Goal: Task Accomplishment & Management: Manage account settings

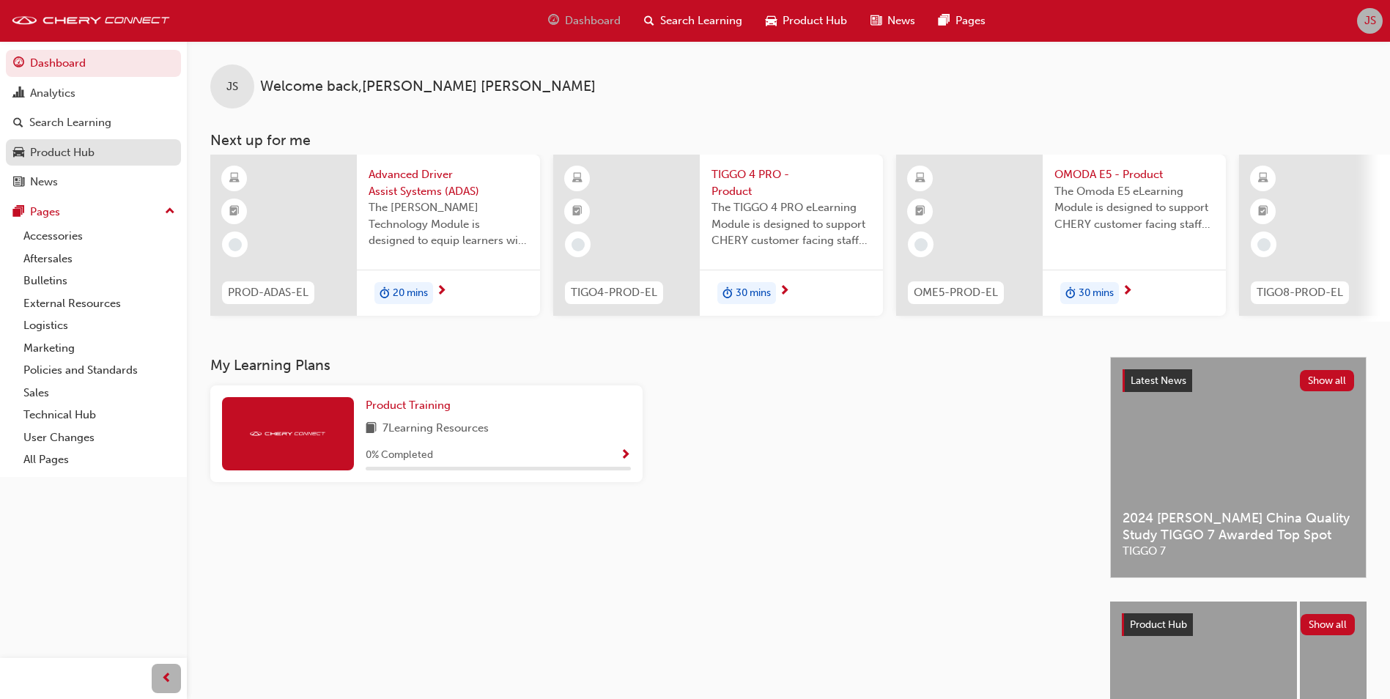
click at [61, 150] on div "Product Hub" at bounding box center [62, 152] width 64 height 17
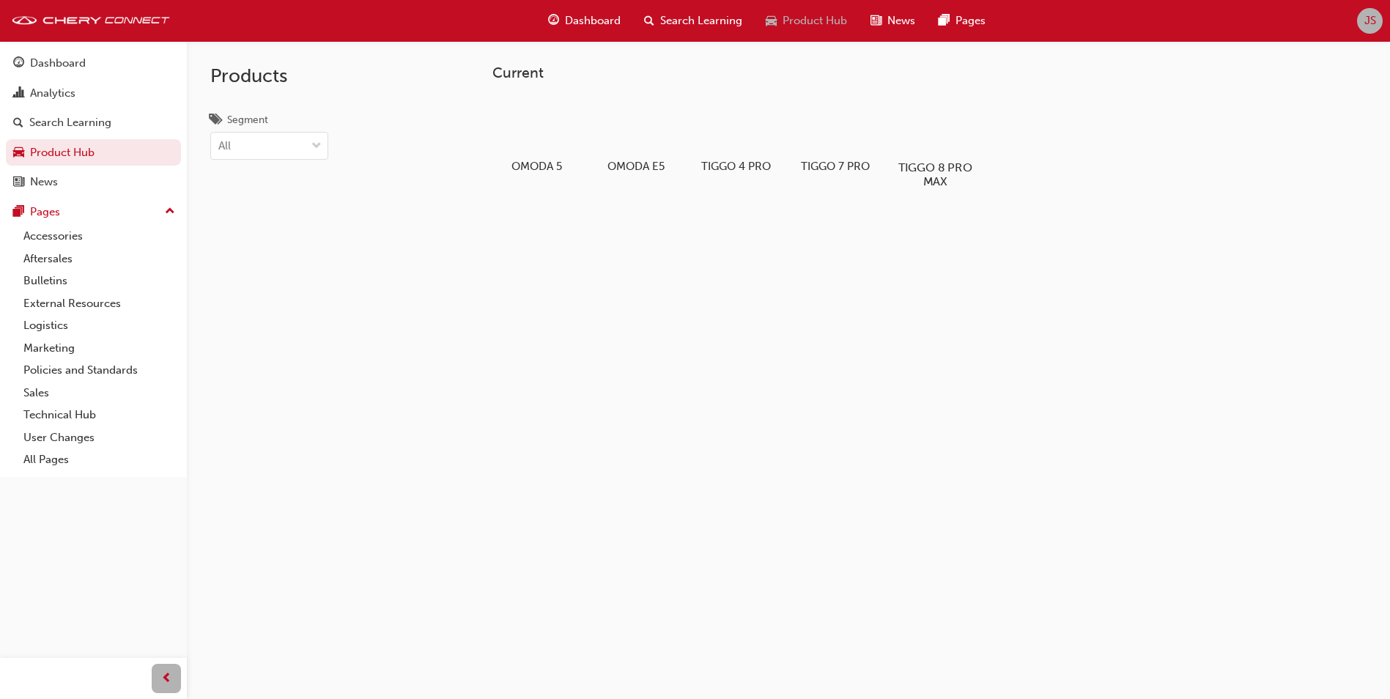
click at [939, 136] on div at bounding box center [935, 125] width 81 height 58
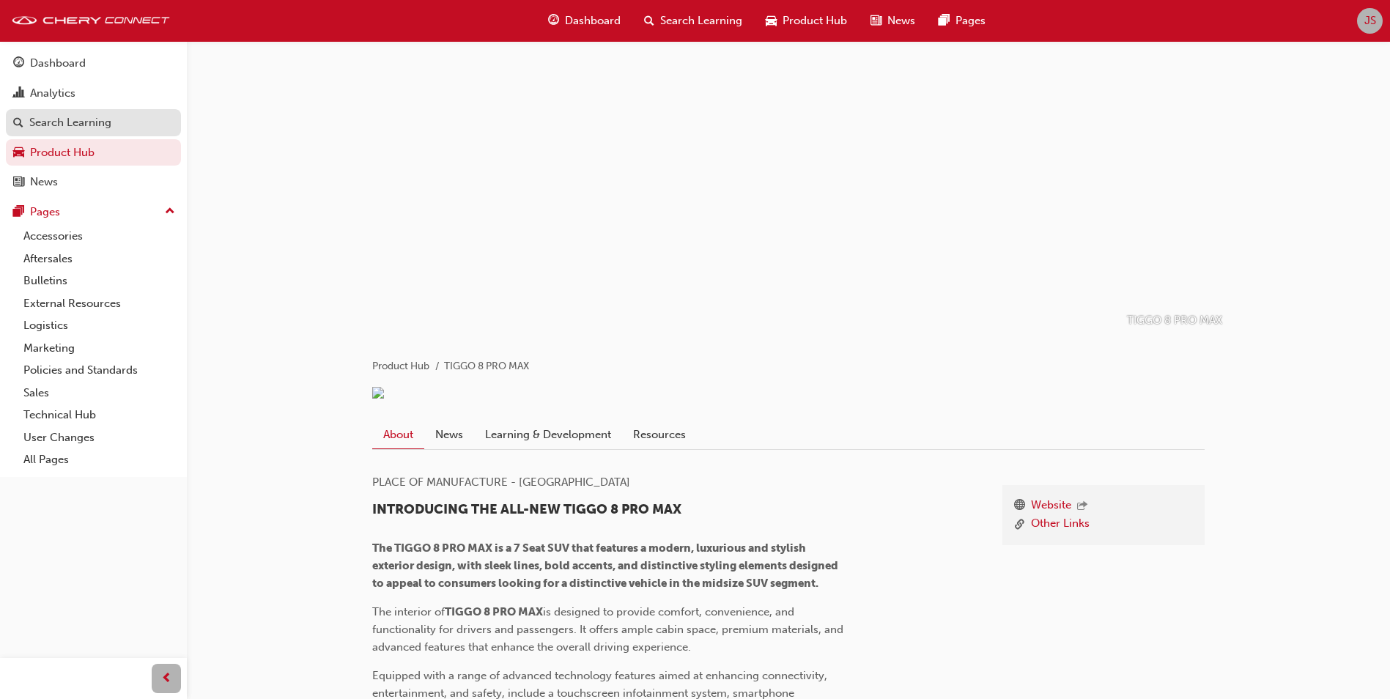
click at [62, 122] on div "Search Learning" at bounding box center [70, 122] width 82 height 17
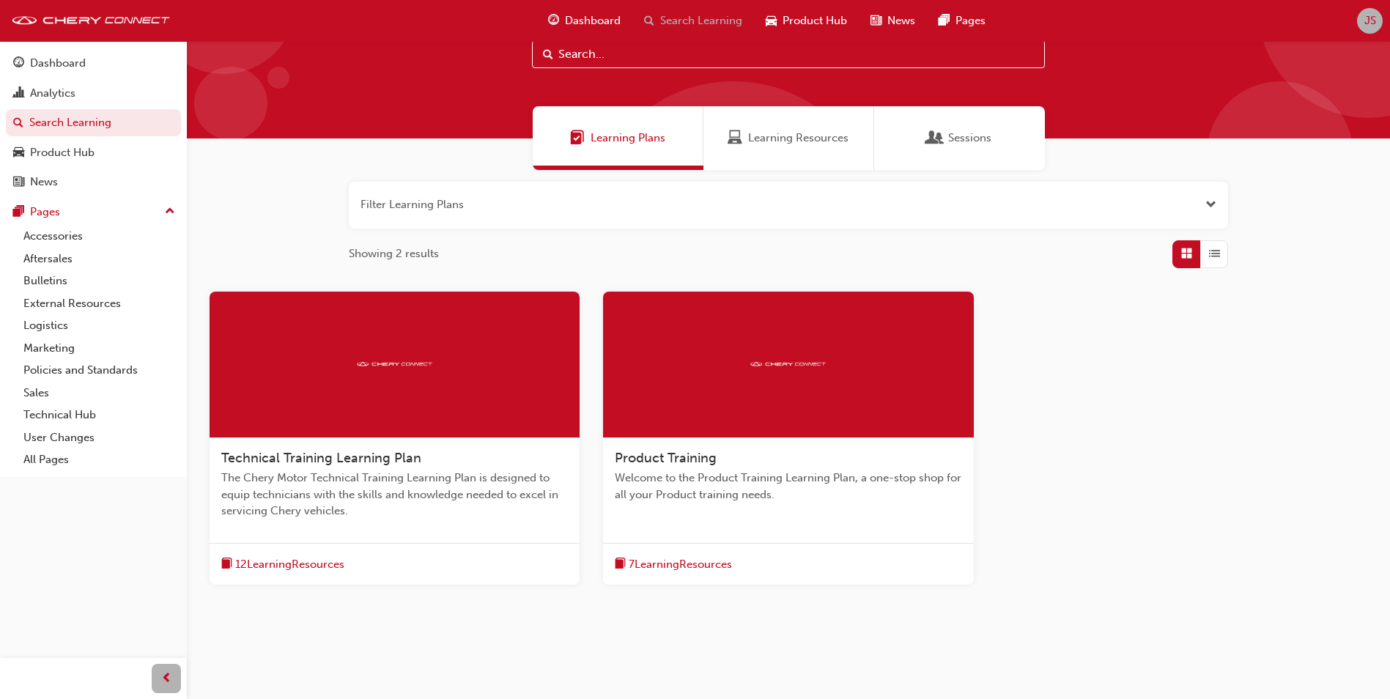
scroll to position [75, 0]
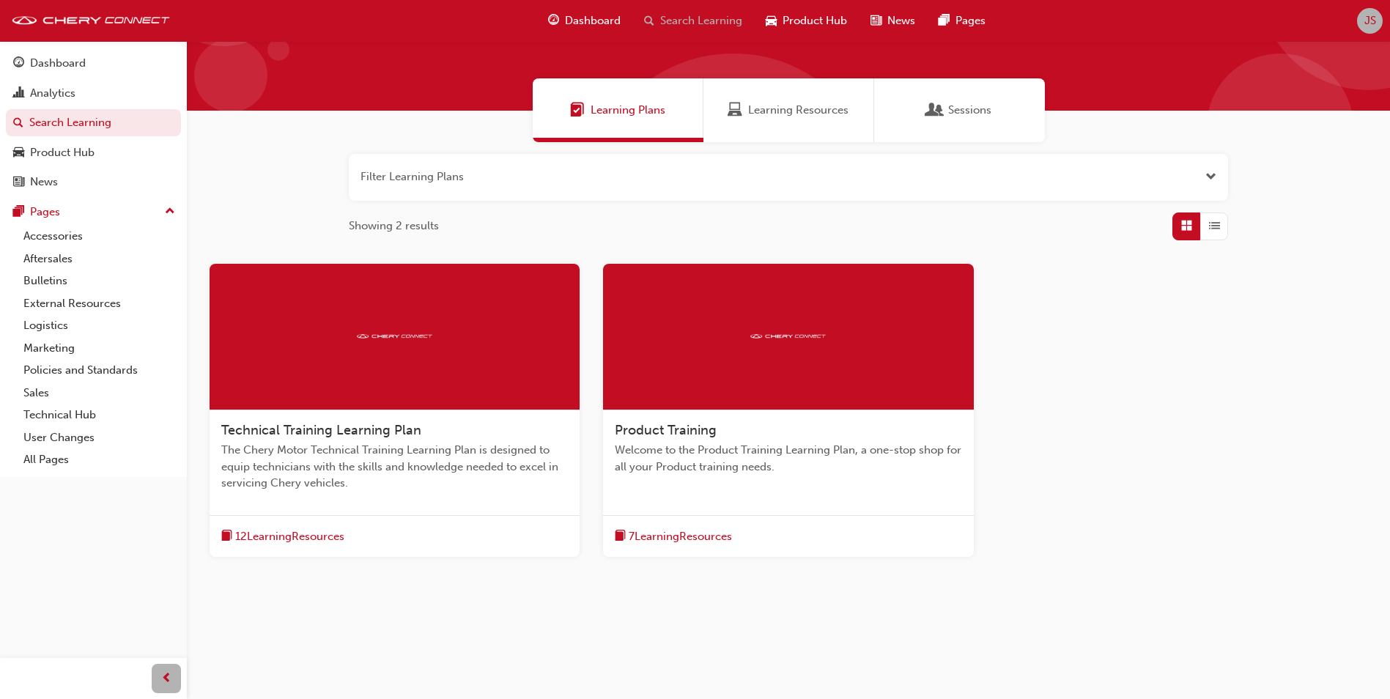
click at [656, 427] on span "Product Training" at bounding box center [666, 430] width 102 height 16
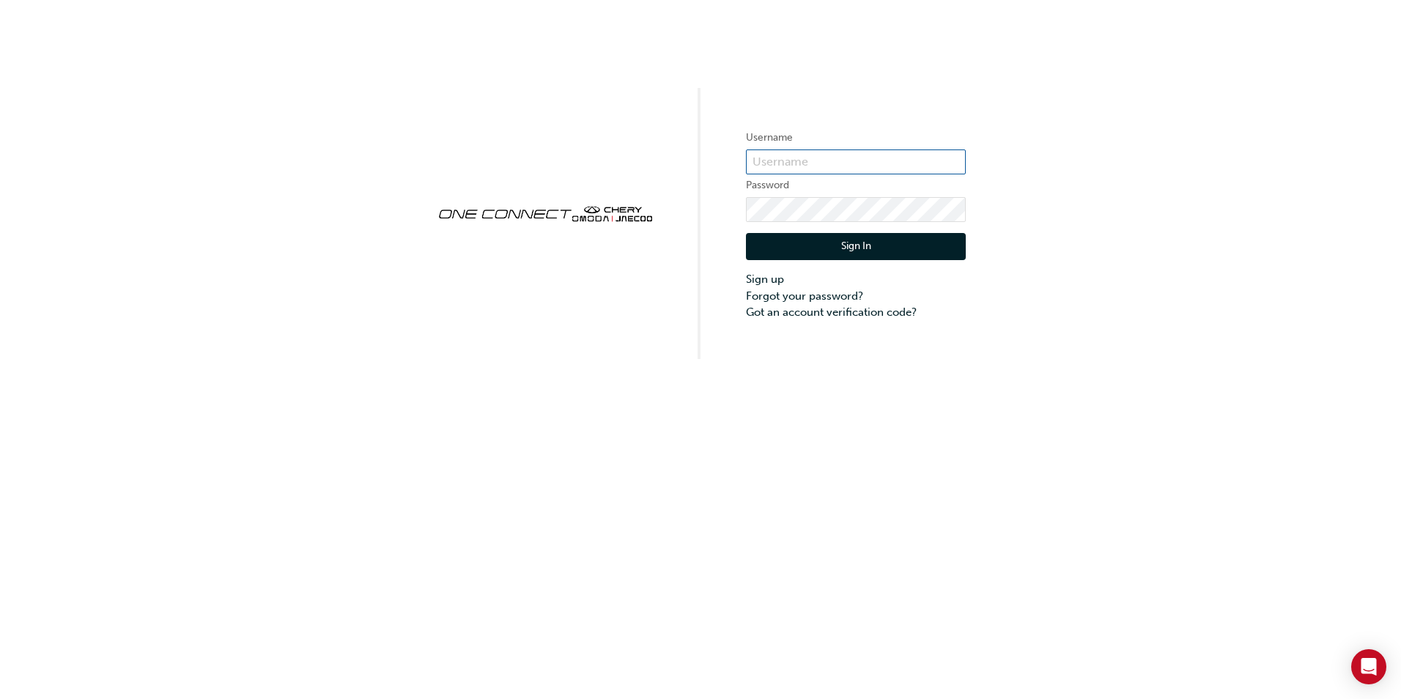
click at [805, 160] on input "text" at bounding box center [856, 161] width 220 height 25
type input "cma065"
click at [819, 248] on button "Sign In" at bounding box center [856, 247] width 220 height 28
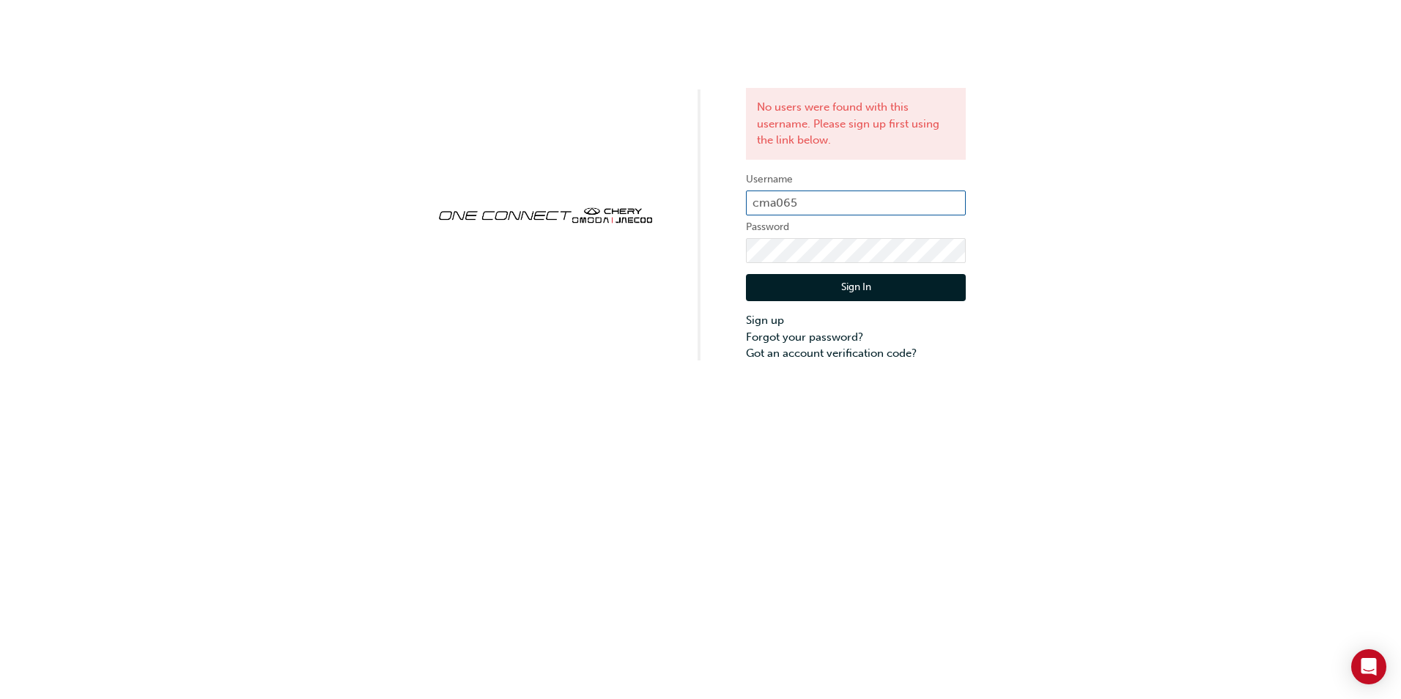
click at [821, 199] on input "cma065" at bounding box center [856, 203] width 220 height 25
type input "c"
type input "jeremy.scott"
click button "Sign In" at bounding box center [856, 288] width 220 height 28
click at [864, 282] on button "Sign In" at bounding box center [856, 288] width 220 height 28
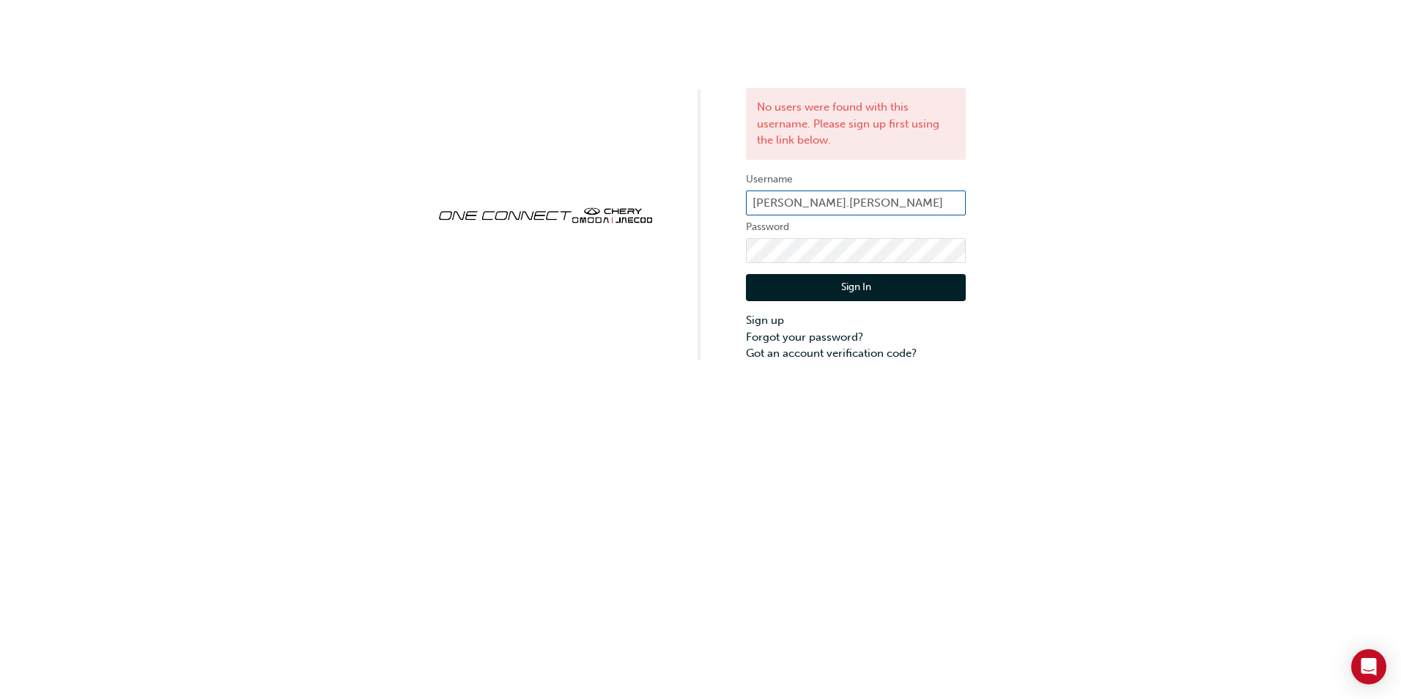
drag, startPoint x: 844, startPoint y: 201, endPoint x: 834, endPoint y: 201, distance: 10.3
click at [844, 201] on input "jeremy.scott" at bounding box center [856, 203] width 220 height 25
type input "[PERSON_NAME][EMAIL_ADDRESS][PERSON_NAME][DOMAIN_NAME]"
click at [846, 285] on button "Sign In" at bounding box center [856, 288] width 220 height 28
click at [717, 240] on div "No users were found with this username. Please sign up first using the link bel…" at bounding box center [700, 181] width 1401 height 362
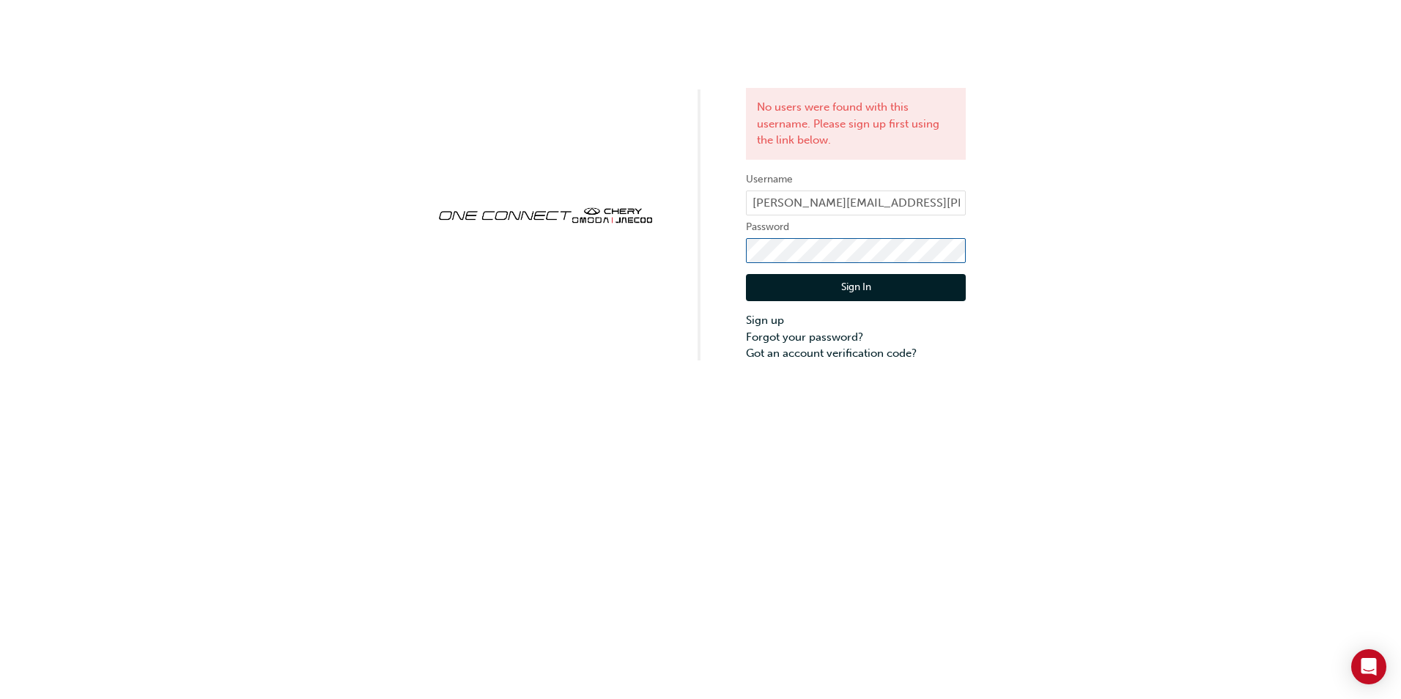
click button "Sign In" at bounding box center [856, 288] width 220 height 28
click at [798, 337] on link "Forgot your password?" at bounding box center [856, 337] width 220 height 17
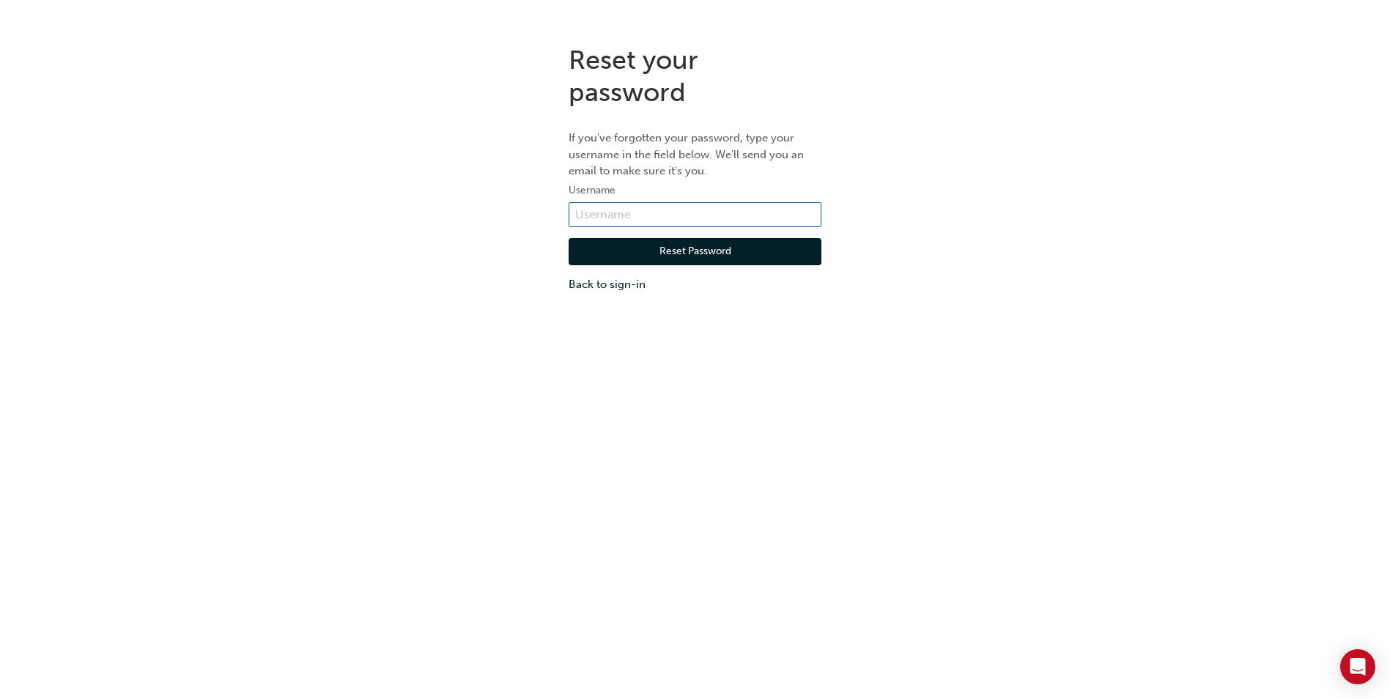
click at [643, 213] on input "text" at bounding box center [695, 214] width 253 height 25
type input "[PERSON_NAME][EMAIL_ADDRESS][PERSON_NAME][DOMAIN_NAME]"
click at [677, 253] on button "Reset Password" at bounding box center [695, 252] width 253 height 28
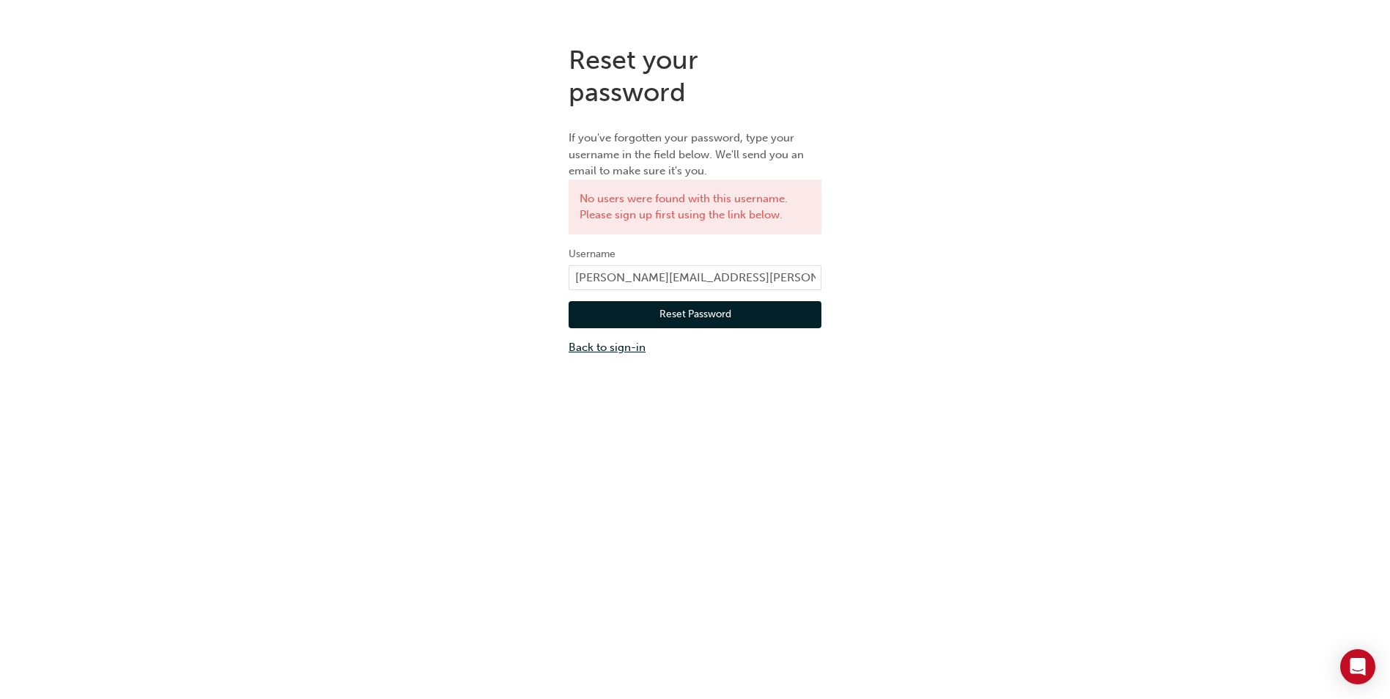
click at [626, 347] on link "Back to sign-in" at bounding box center [695, 347] width 253 height 17
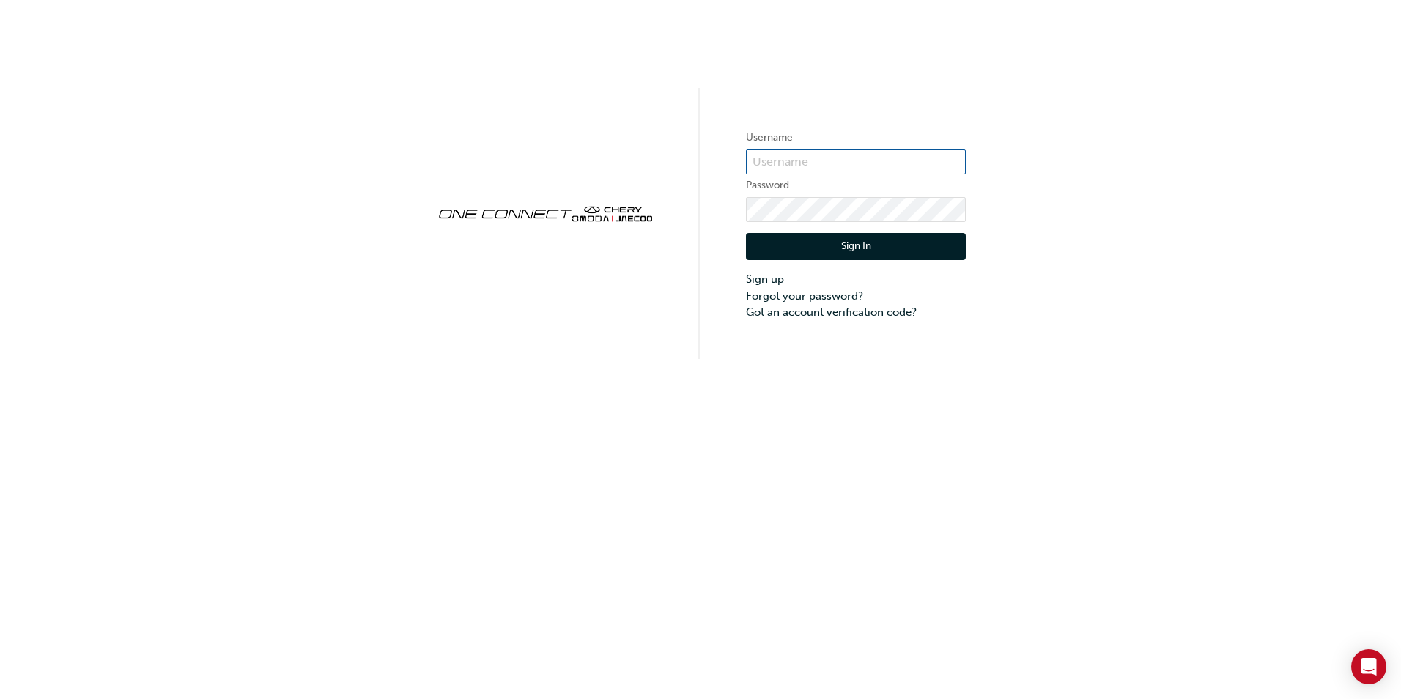
type input "cma065"
click at [828, 252] on button "Sign In" at bounding box center [856, 247] width 220 height 28
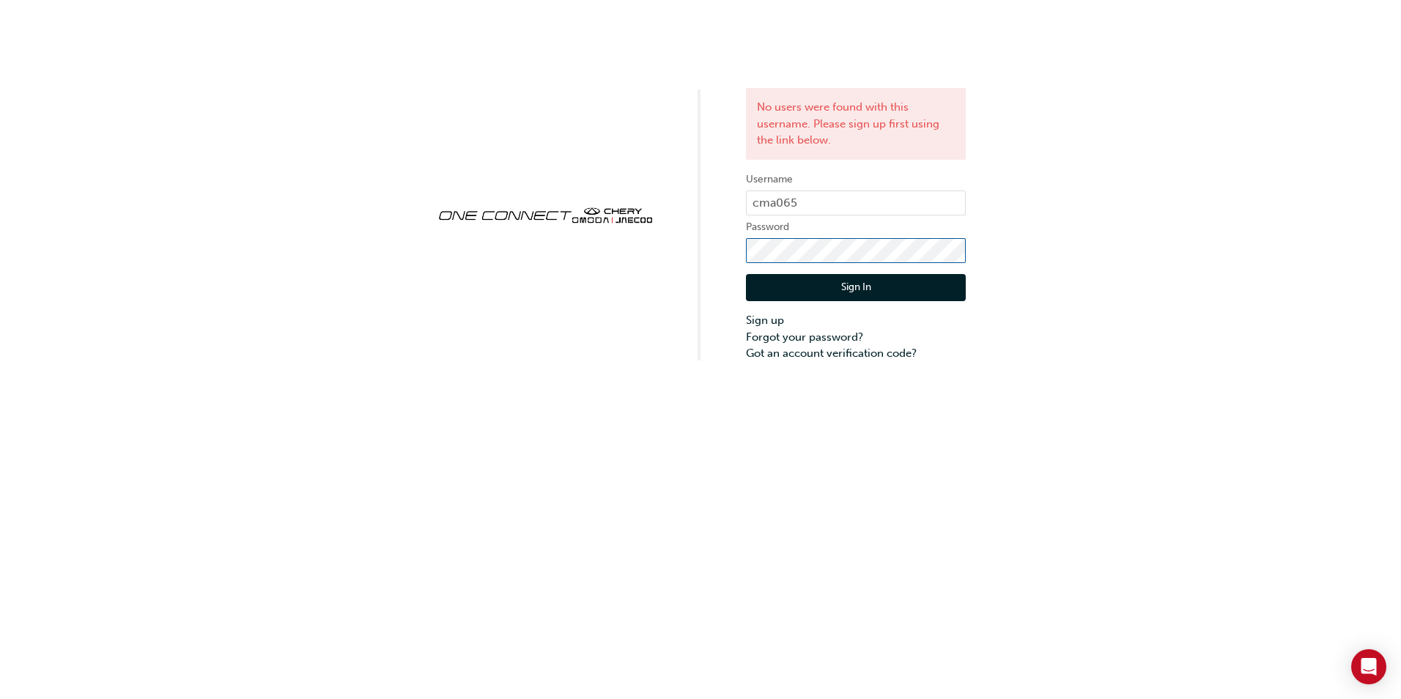
click at [733, 241] on div "No users were found with this username. Please sign up first using the link bel…" at bounding box center [700, 181] width 1401 height 362
click button "Sign In" at bounding box center [856, 288] width 220 height 28
click at [819, 337] on link "Forgot your password?" at bounding box center [856, 337] width 220 height 17
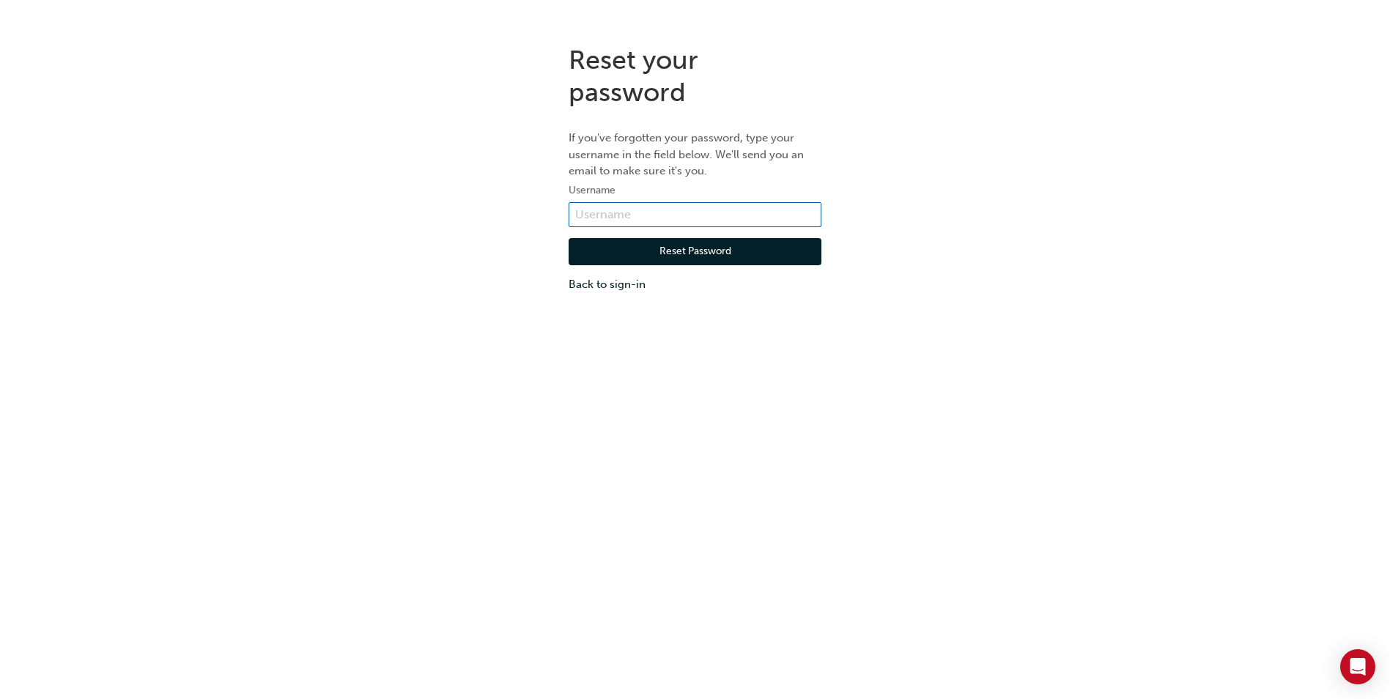
click at [627, 214] on input "text" at bounding box center [695, 214] width 253 height 25
type input "cma065"
click at [651, 248] on button "Reset Password" at bounding box center [695, 252] width 253 height 28
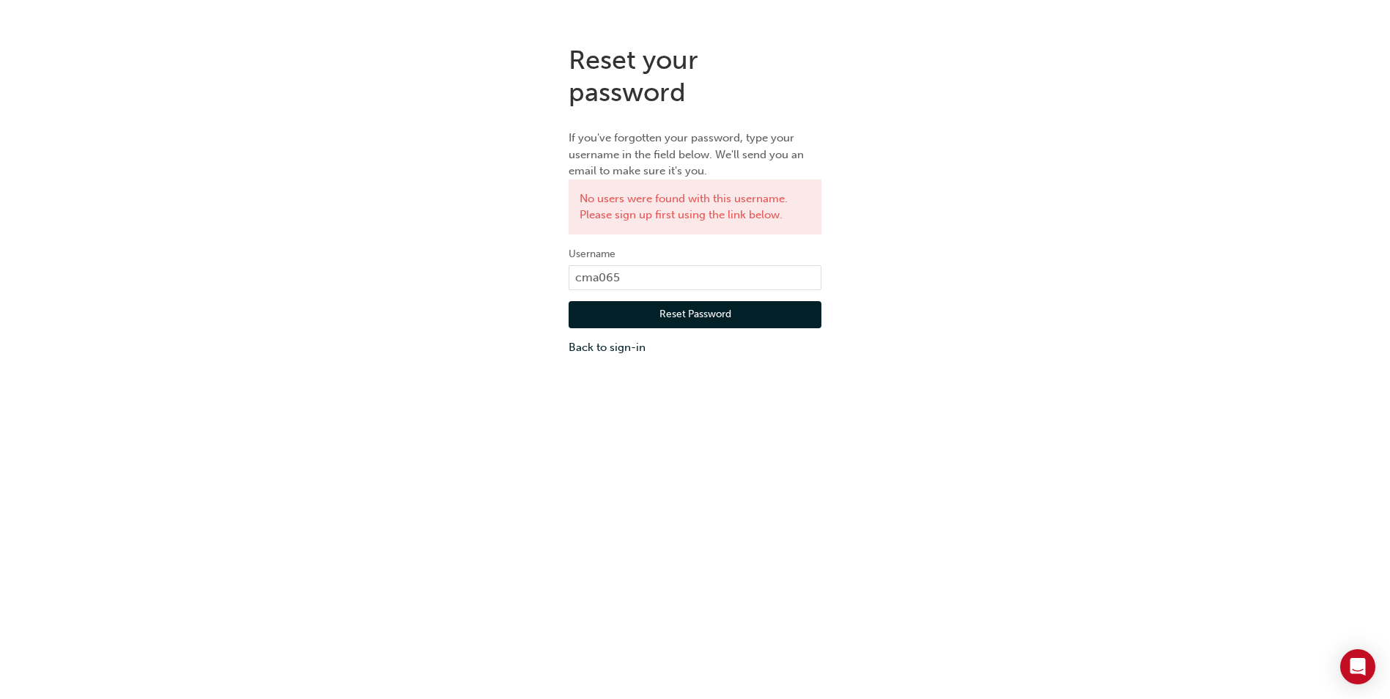
click at [915, 243] on div "Reset your password If you've forgotten your password, type your username in th…" at bounding box center [695, 200] width 1390 height 334
click at [635, 272] on input "cma065" at bounding box center [695, 277] width 253 height 25
type input "c"
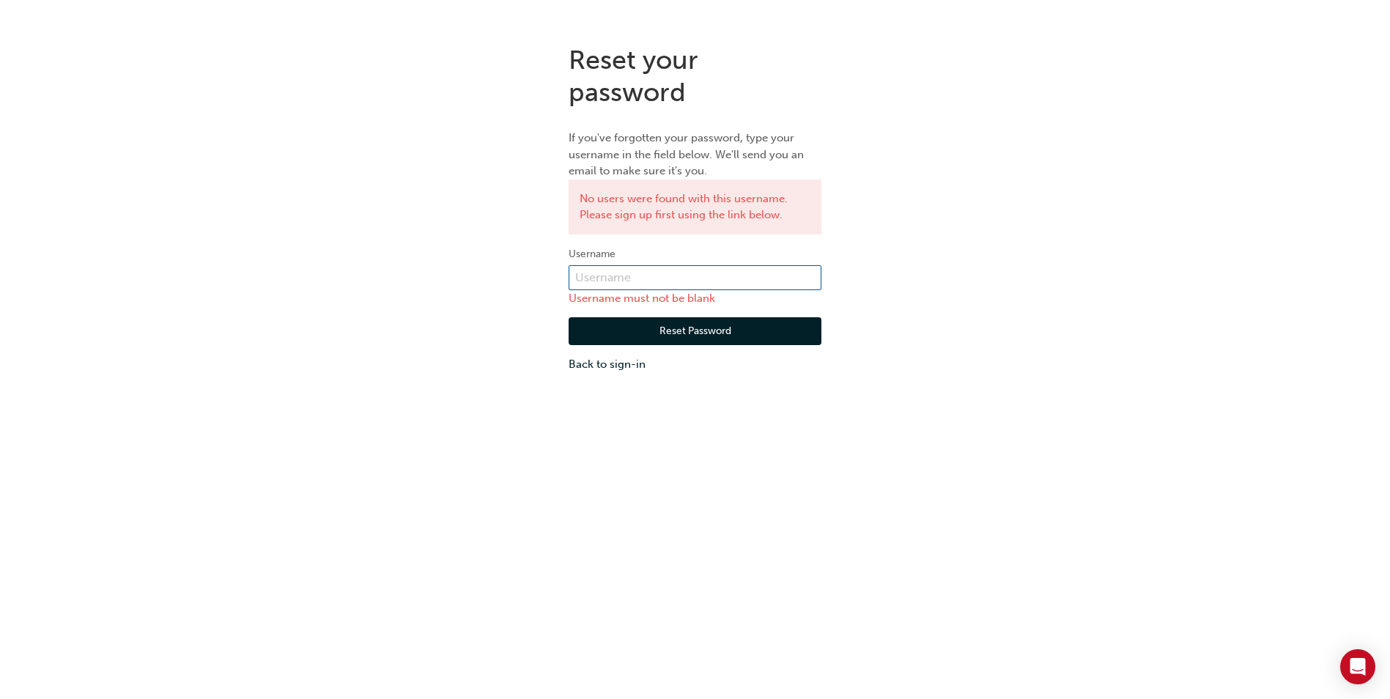
click at [635, 276] on input "text" at bounding box center [695, 277] width 253 height 25
type input "[PERSON_NAME][EMAIL_ADDRESS][PERSON_NAME][DOMAIN_NAME]"
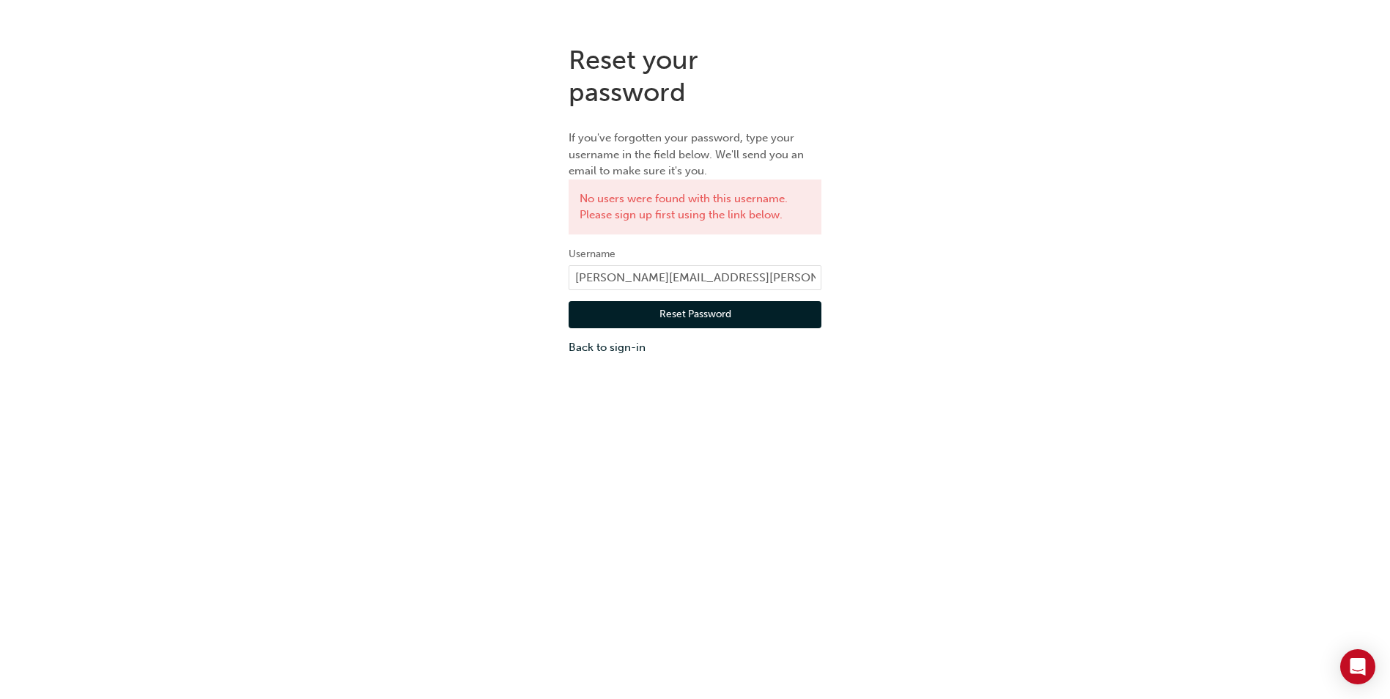
click at [709, 311] on button "Reset Password" at bounding box center [695, 315] width 253 height 28
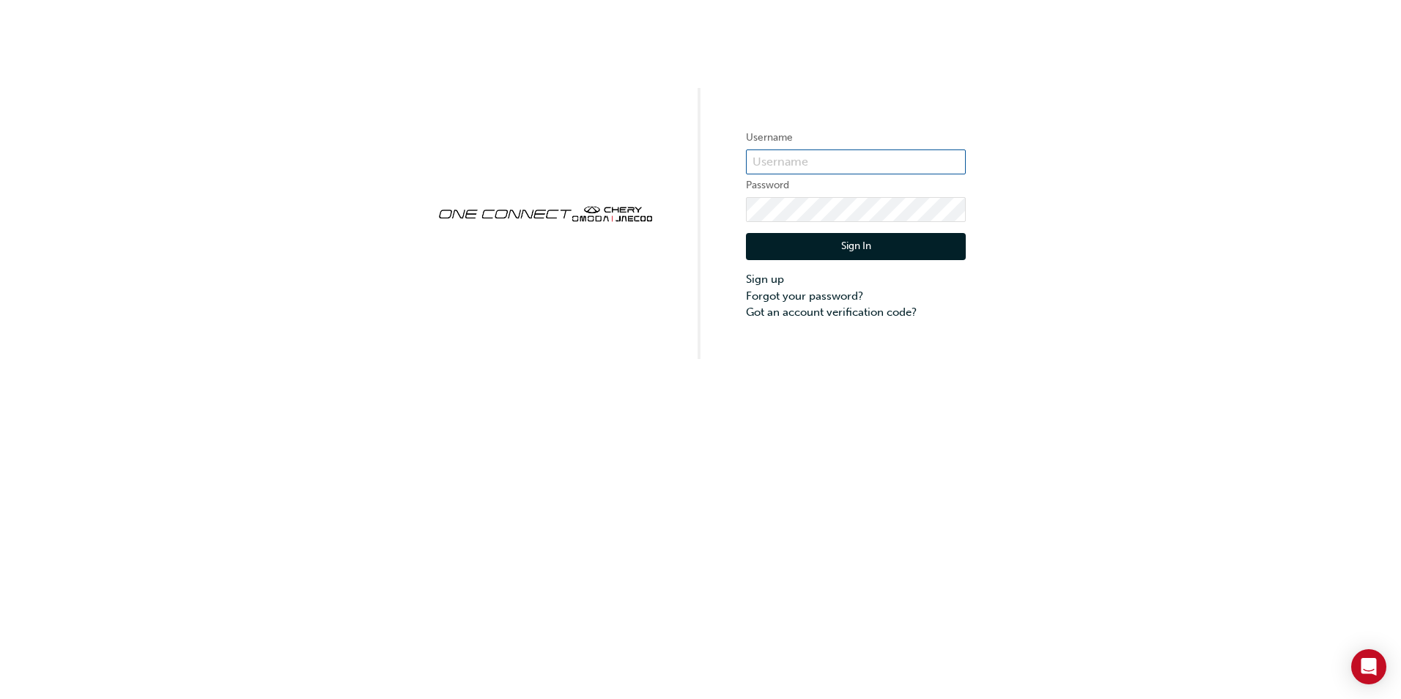
type input "cma065"
click at [774, 278] on link "Sign up" at bounding box center [856, 279] width 220 height 17
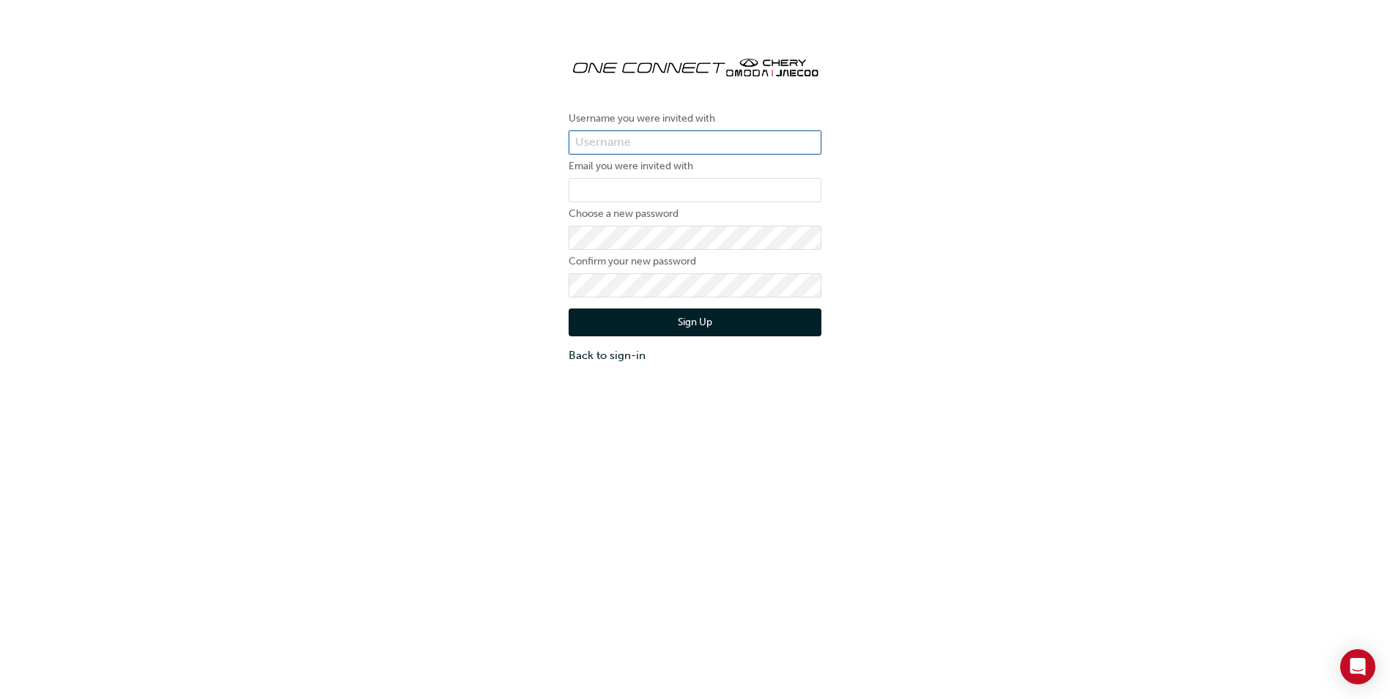
click at [636, 137] on input "text" at bounding box center [695, 142] width 253 height 25
type input "[PERSON_NAME][EMAIL_ADDRESS][PERSON_NAME][DOMAIN_NAME]"
click at [637, 185] on input "email" at bounding box center [695, 190] width 253 height 25
click at [667, 188] on input "email" at bounding box center [695, 190] width 253 height 25
type input "[PERSON_NAME][EMAIL_ADDRESS][PERSON_NAME][DOMAIN_NAME]"
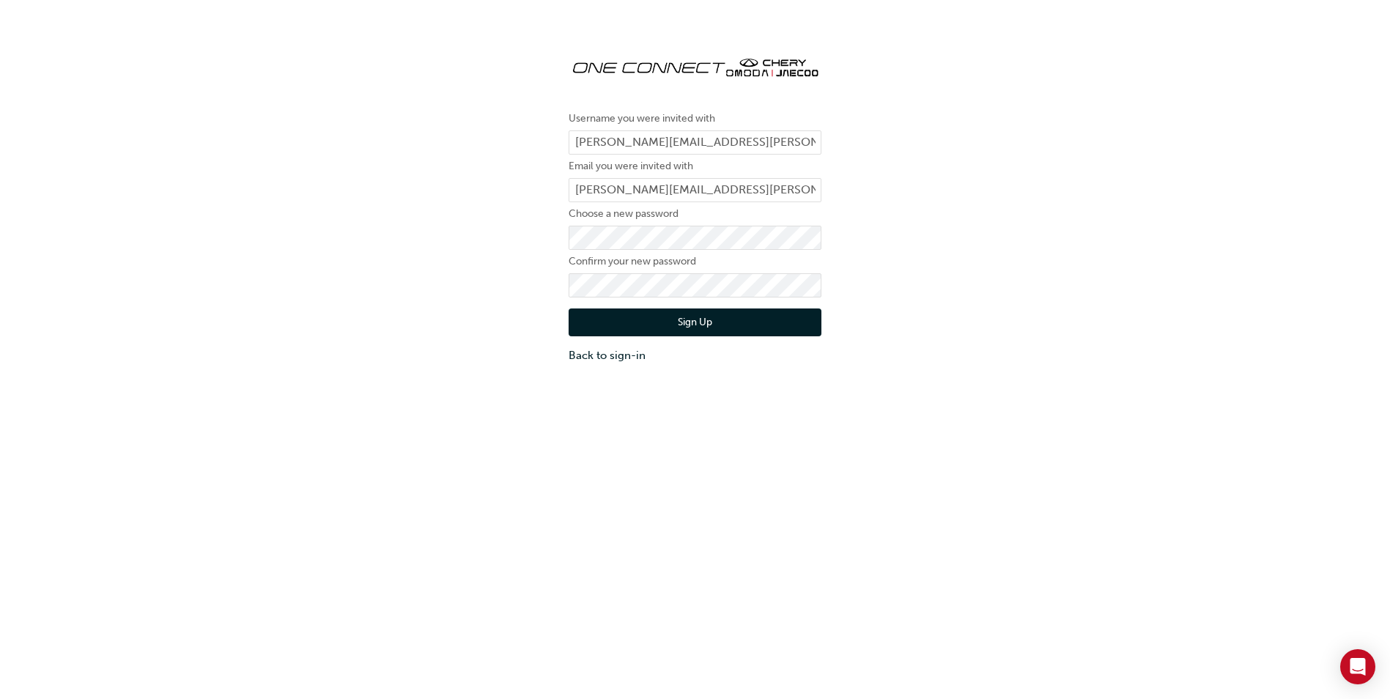
click at [885, 275] on div "Username you were invited with jeremy.scott@cherymotor.com.au Email you were in…" at bounding box center [695, 203] width 1390 height 341
click at [949, 304] on div "Username you were invited with jeremy.scott@cherymotor.com.au Email you were in…" at bounding box center [695, 203] width 1390 height 341
click at [716, 325] on button "Sign Up" at bounding box center [695, 323] width 253 height 28
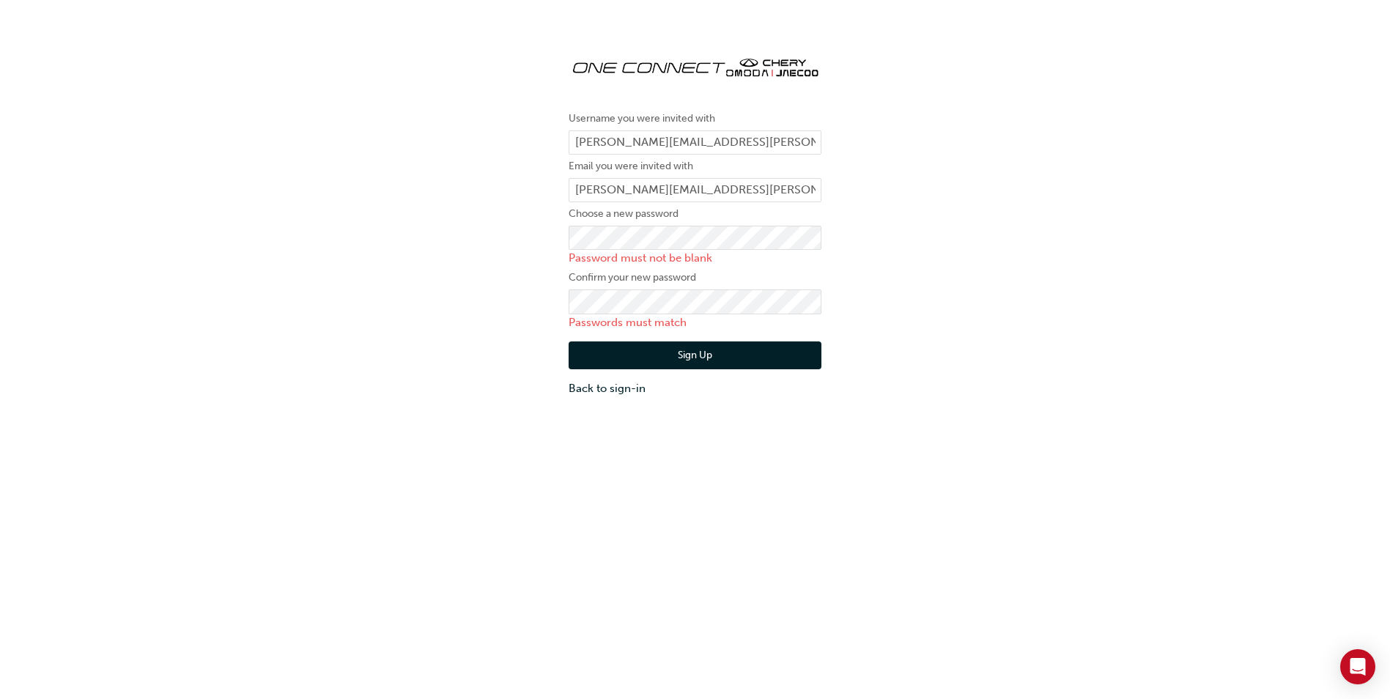
click at [957, 273] on div "Username you were invited with jeremy.scott@cherymotor.com.au Email you were in…" at bounding box center [695, 220] width 1390 height 374
click at [527, 297] on div "Username you were invited with jeremy.scott@cherymotor.com.au Email you were in…" at bounding box center [695, 220] width 1390 height 374
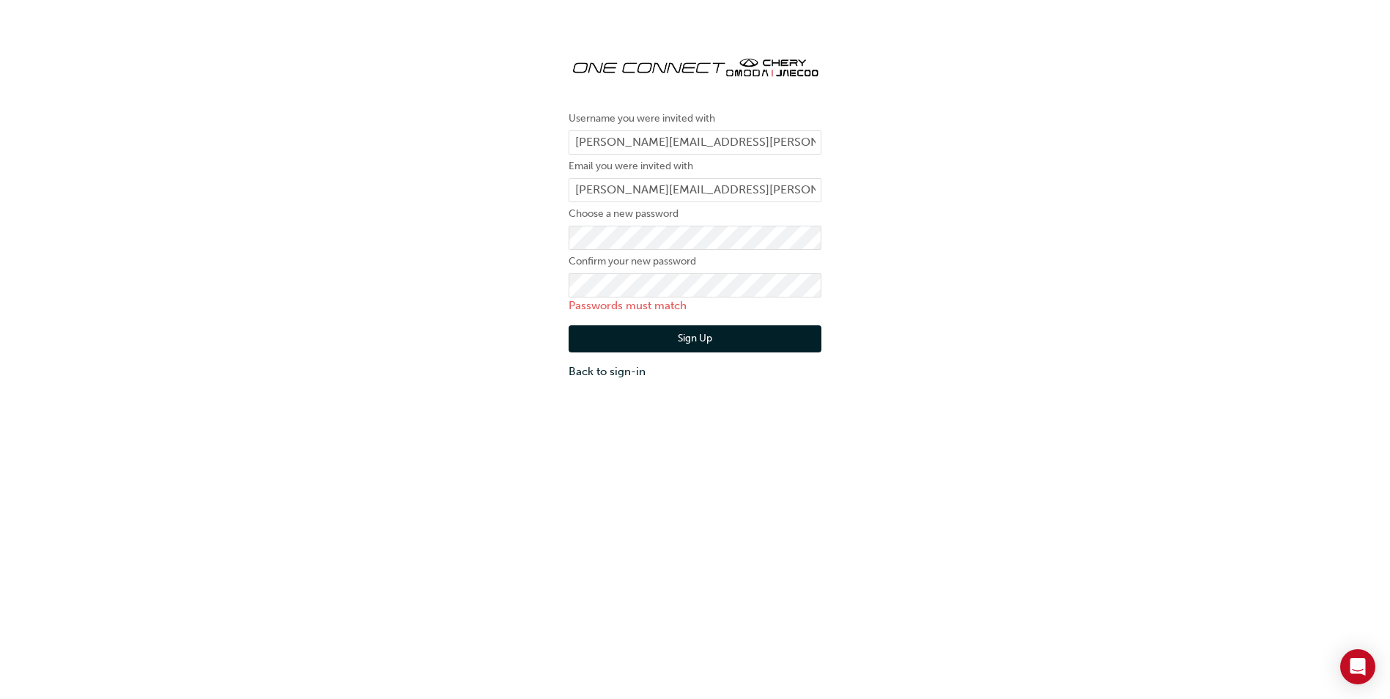
click at [892, 284] on div "Username you were invited with jeremy.scott@cherymotor.com.au Email you were in…" at bounding box center [695, 212] width 1390 height 358
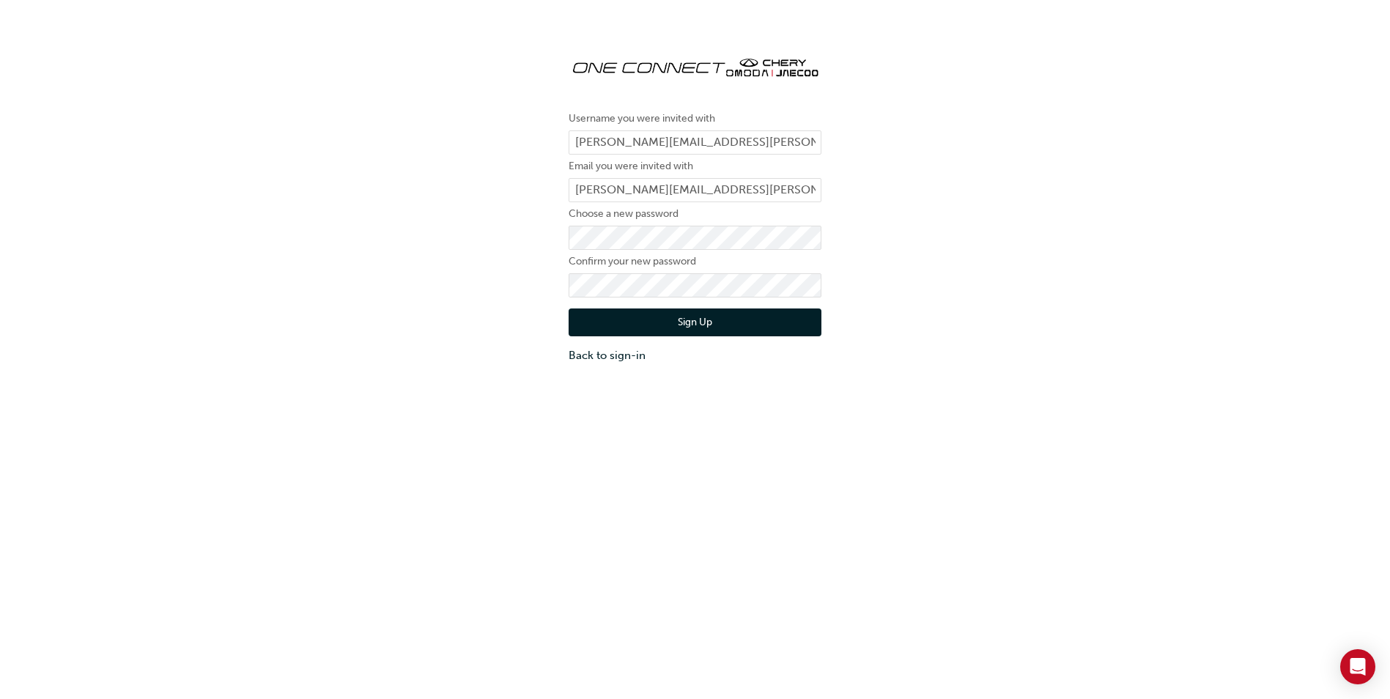
click at [917, 409] on div "Username you were invited with jeremy.scott@cherymotor.com.au Email you were in…" at bounding box center [695, 382] width 1390 height 699
click at [758, 328] on button "Sign Up" at bounding box center [695, 323] width 253 height 28
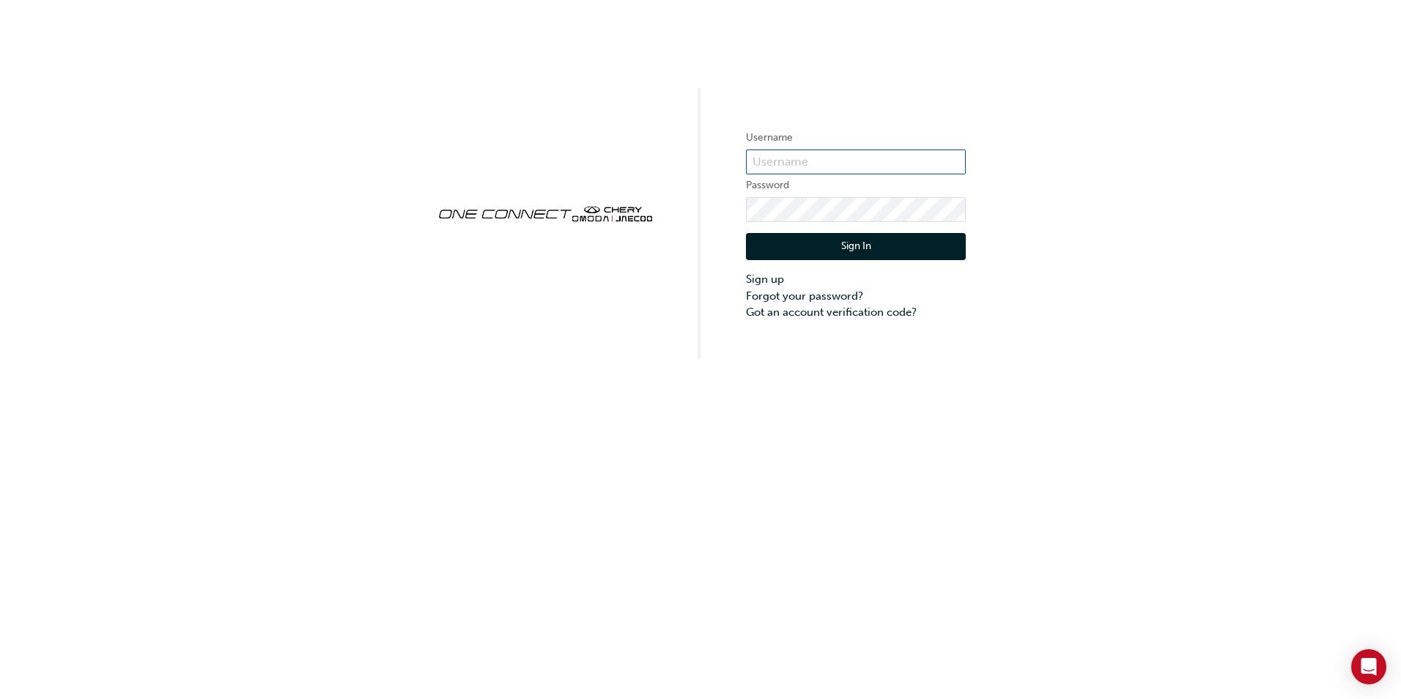
type input "cma065"
click at [878, 248] on button "Sign In" at bounding box center [856, 247] width 220 height 28
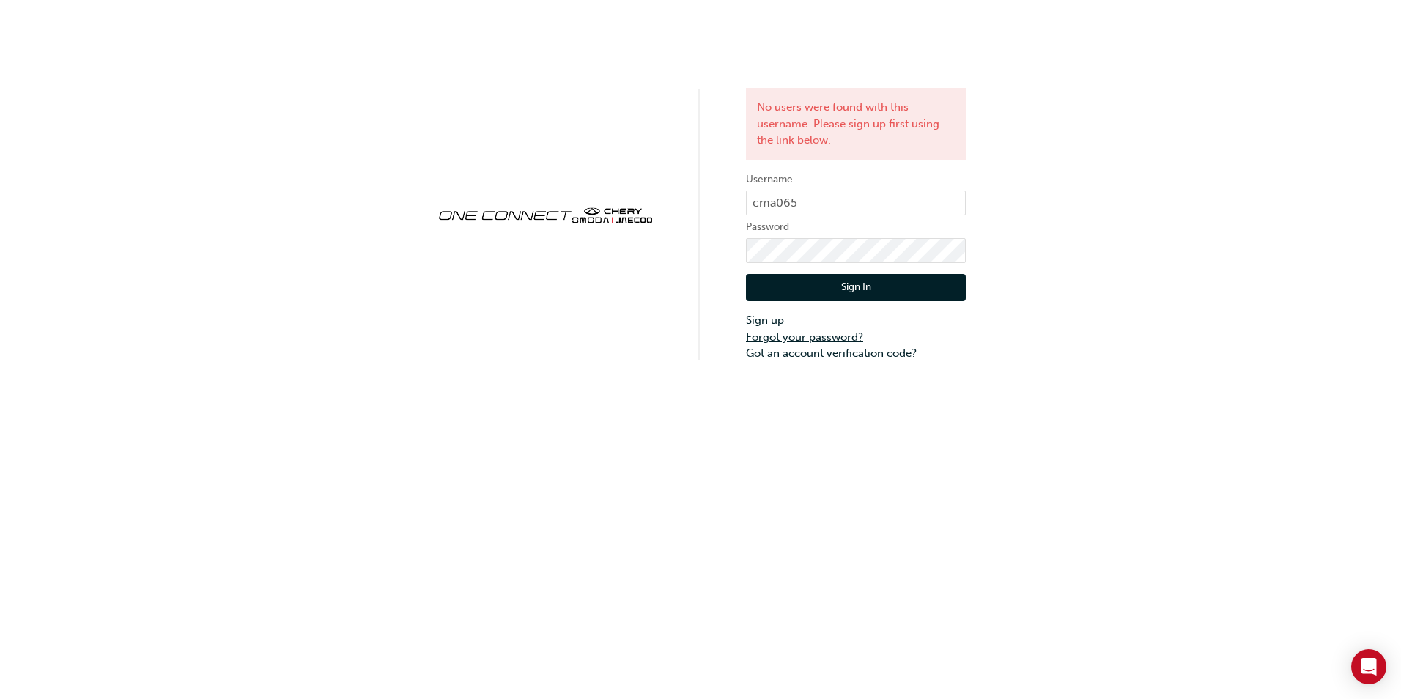
click at [780, 335] on link "Forgot your password?" at bounding box center [856, 337] width 220 height 17
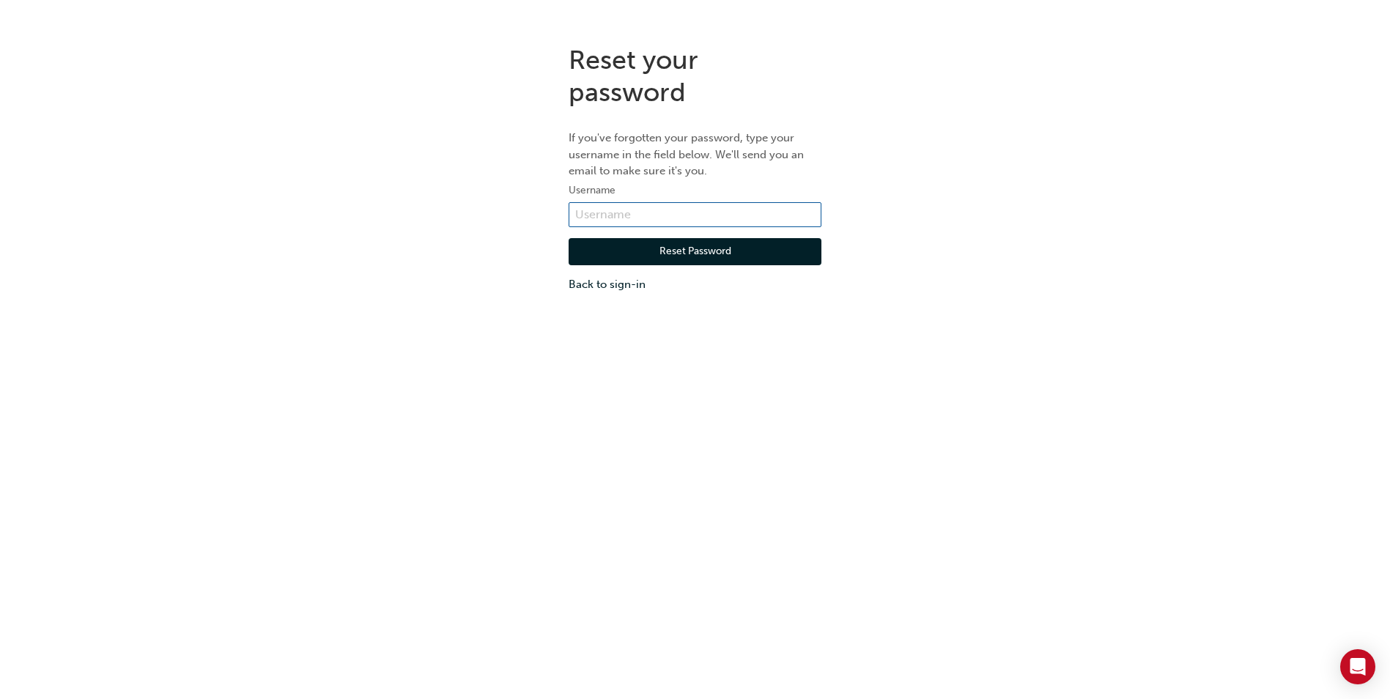
click at [651, 214] on input "text" at bounding box center [695, 214] width 253 height 25
type input "cma065"
click at [654, 260] on button "Reset Password" at bounding box center [695, 252] width 253 height 28
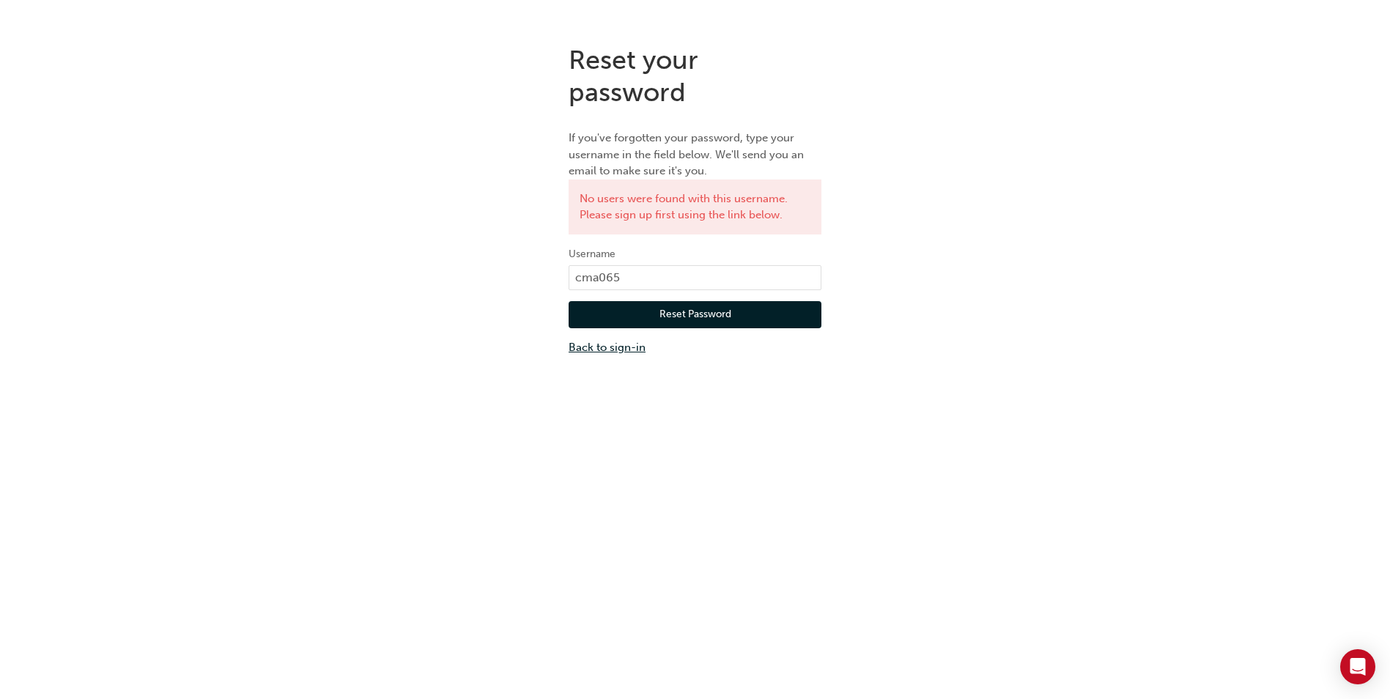
click at [638, 352] on link "Back to sign-in" at bounding box center [695, 347] width 253 height 17
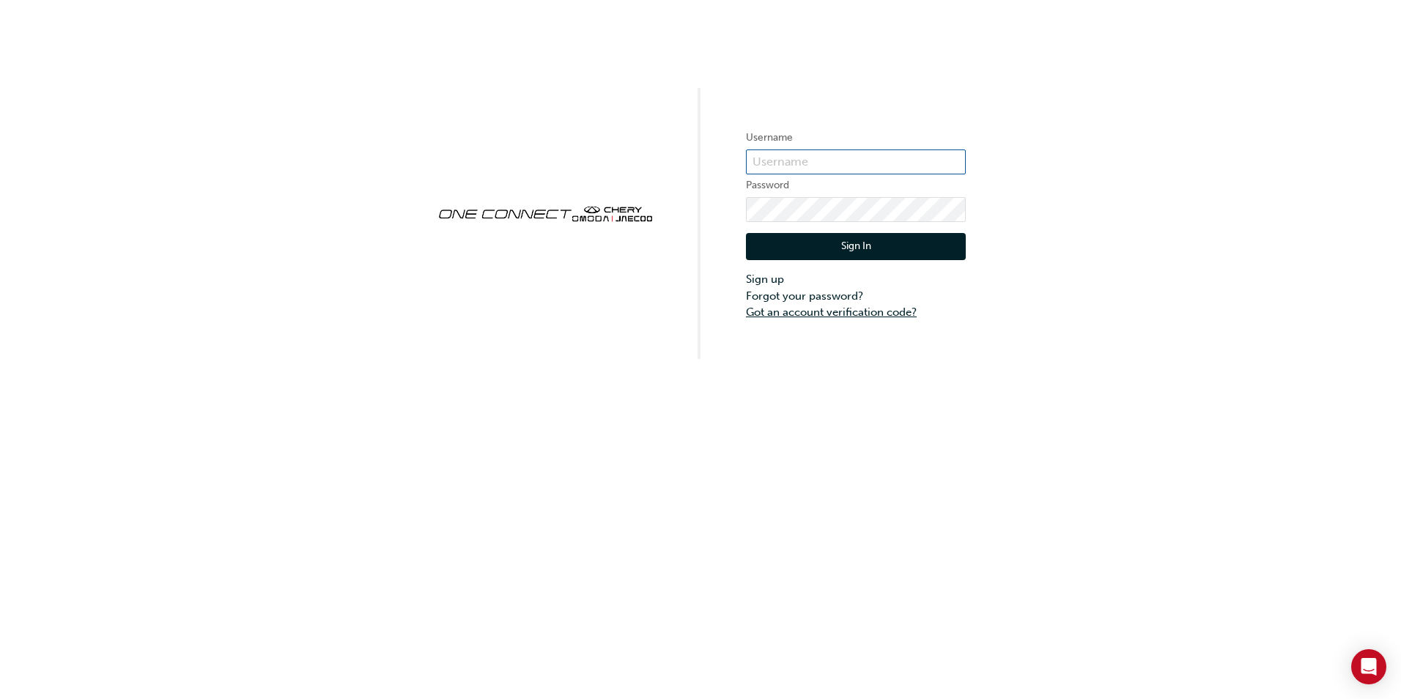
type input "cma065"
click button "Sign In" at bounding box center [856, 247] width 220 height 28
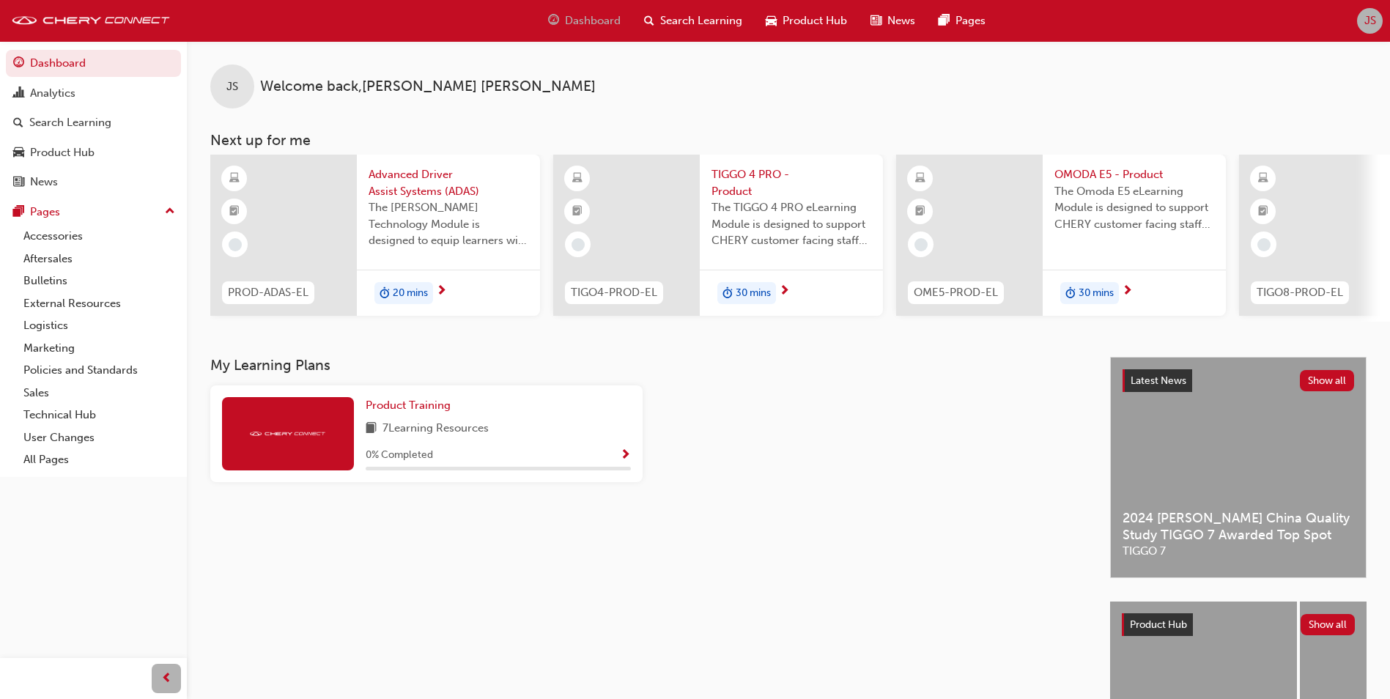
click at [1372, 23] on span "JS" at bounding box center [1371, 20] width 12 height 17
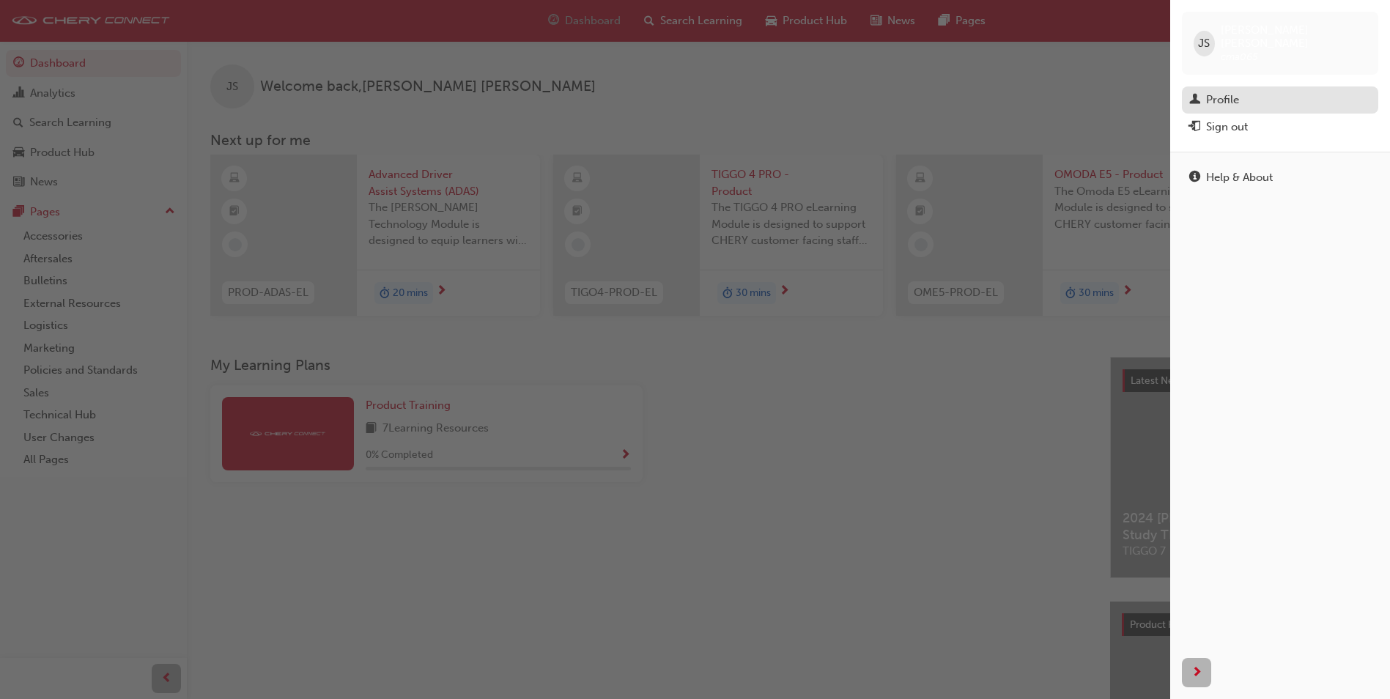
click at [1246, 91] on div "Profile" at bounding box center [1280, 100] width 182 height 18
